Goal: Task Accomplishment & Management: Use online tool/utility

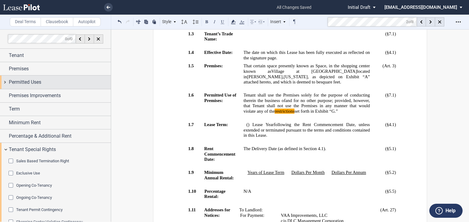
click at [5, 81] on div "Permitted Uses" at bounding box center [55, 82] width 111 height 13
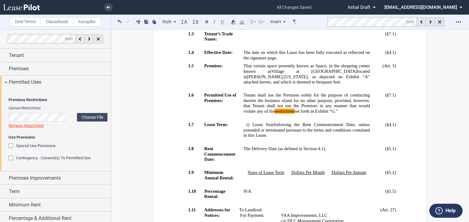
scroll to position [79, 0]
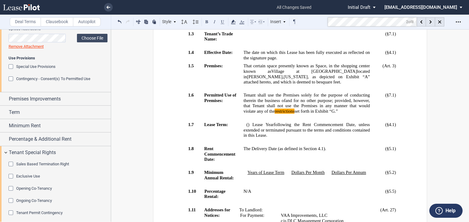
click at [10, 83] on div "Contingency - Consent(s) To Permitted Use" at bounding box center [12, 80] width 6 height 6
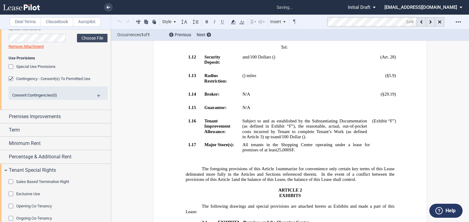
scroll to position [883, 0]
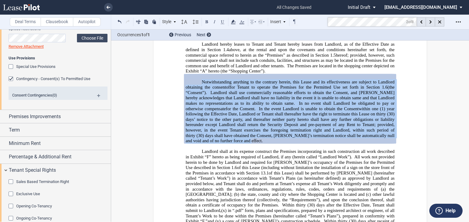
drag, startPoint x: 208, startPoint y: 142, endPoint x: 202, endPoint y: 79, distance: 62.8
click at [202, 79] on div "Notwithstandi ng anything to the contrary herein, this Lease and its effectiven…" at bounding box center [290, 109] width 209 height 70
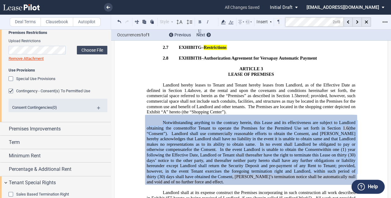
scroll to position [62, 0]
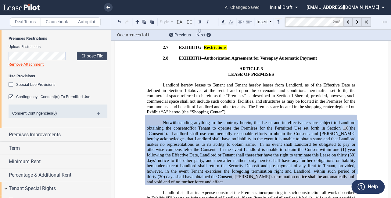
click at [98, 119] on md-icon at bounding box center [101, 115] width 8 height 7
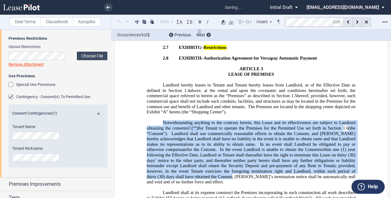
scroll to position [121, 0]
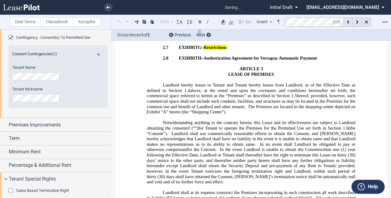
click at [95, 59] on div "Consent Contingencies (1)" at bounding box center [58, 54] width 99 height 7
click at [98, 60] on md-icon at bounding box center [101, 56] width 8 height 7
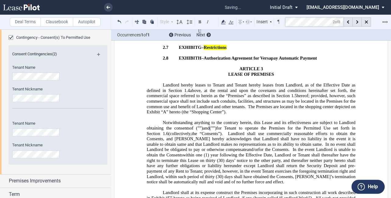
click at [38, 158] on div "Tenant Nickname" at bounding box center [35, 150] width 47 height 16
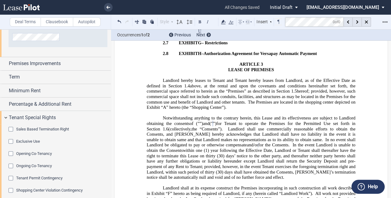
scroll to position [238, 0]
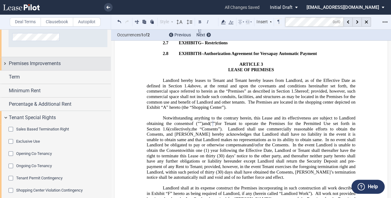
click at [20, 67] on span "Premises Improvements" at bounding box center [35, 63] width 52 height 7
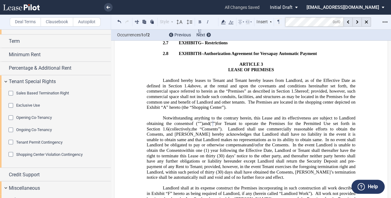
scroll to position [380, 0]
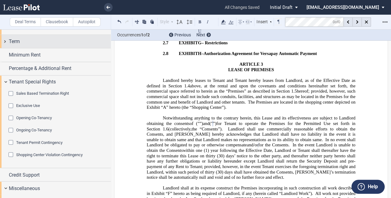
click at [11, 45] on span "Term" at bounding box center [14, 41] width 11 height 7
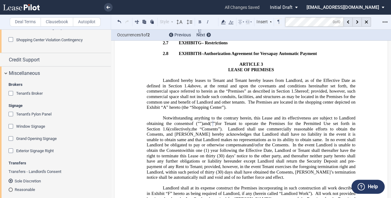
scroll to position [715, 0]
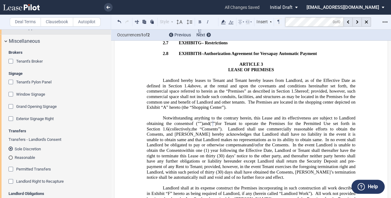
click at [17, 31] on span "Credit Support" at bounding box center [24, 27] width 31 height 7
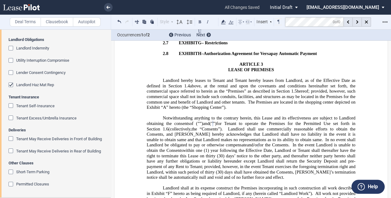
scroll to position [971, 0]
